Goal: Task Accomplishment & Management: Complete application form

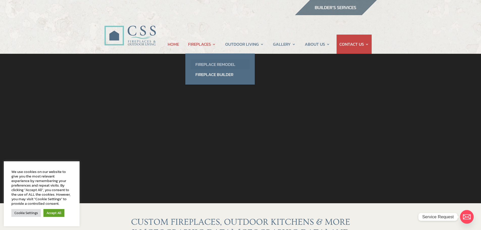
click at [213, 63] on link "Fireplace Remodel" at bounding box center [220, 64] width 59 height 10
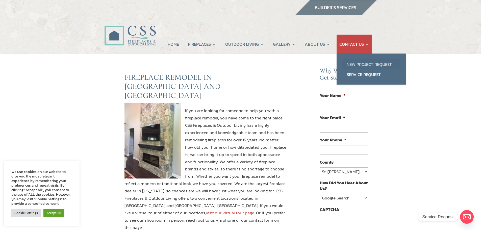
click at [382, 65] on link "New Project Request" at bounding box center [371, 64] width 59 height 10
